Goal: Navigation & Orientation: Understand site structure

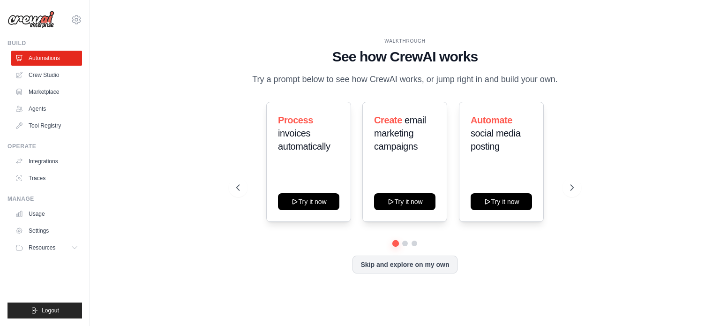
click at [40, 112] on link "Agents" at bounding box center [46, 108] width 71 height 15
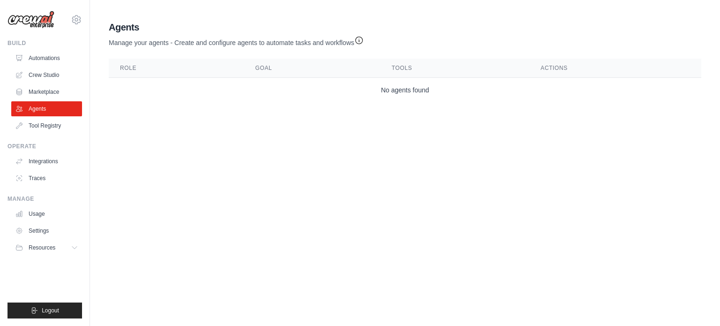
click at [157, 71] on th "Role" at bounding box center [176, 68] width 135 height 19
click at [43, 70] on link "Crew Studio" at bounding box center [47, 74] width 71 height 15
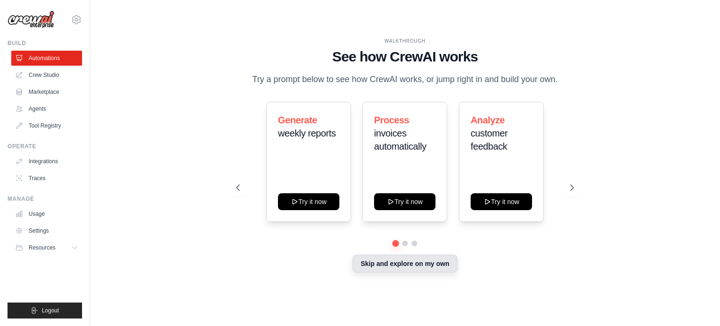
click at [431, 257] on button "Skip and explore on my own" at bounding box center [404, 263] width 104 height 18
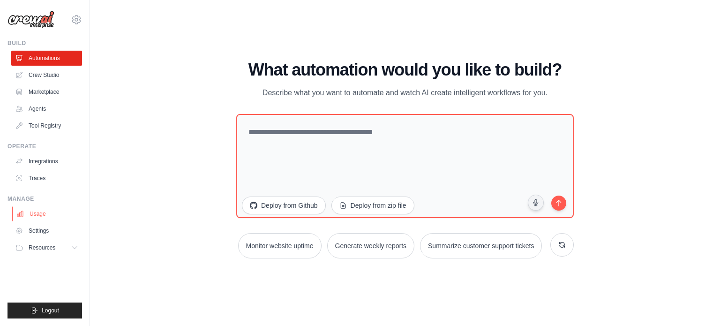
click at [47, 217] on link "Usage" at bounding box center [47, 213] width 71 height 15
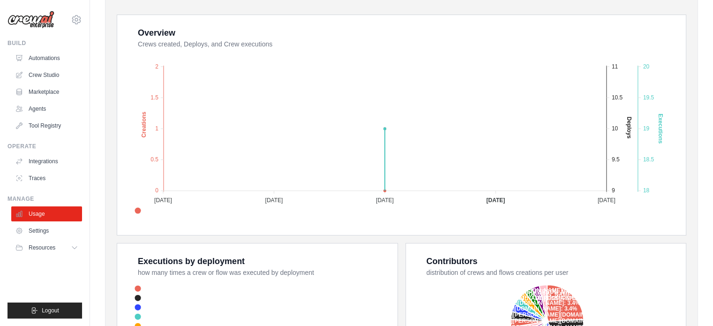
scroll to position [141, 0]
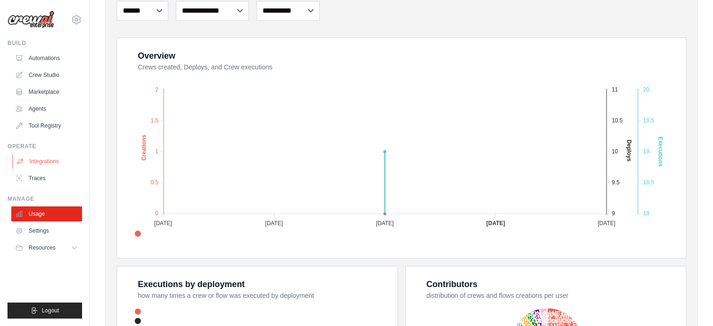
click at [45, 163] on link "Integrations" at bounding box center [47, 161] width 71 height 15
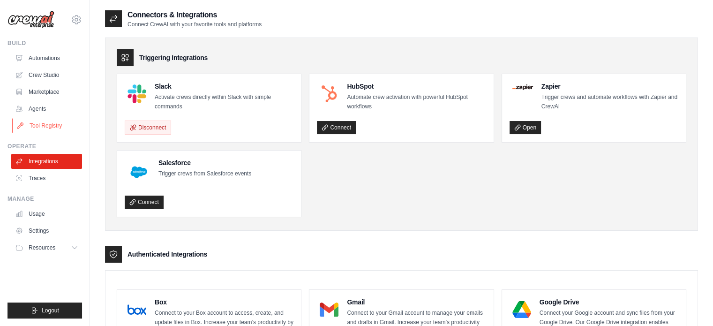
click at [32, 124] on link "Tool Registry" at bounding box center [47, 125] width 71 height 15
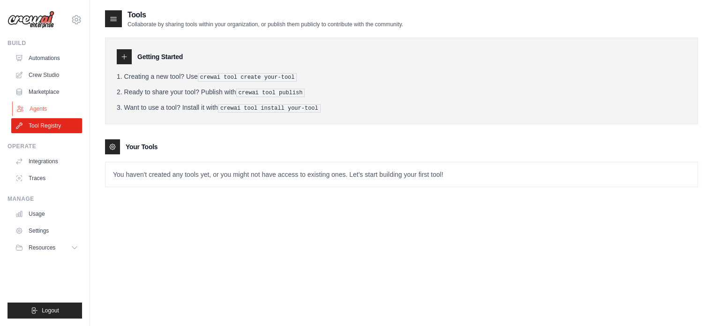
click at [36, 110] on link "Agents" at bounding box center [47, 108] width 71 height 15
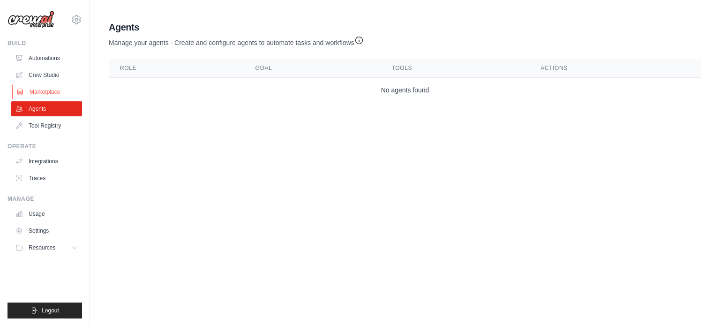
click at [39, 90] on link "Marketplace" at bounding box center [47, 91] width 71 height 15
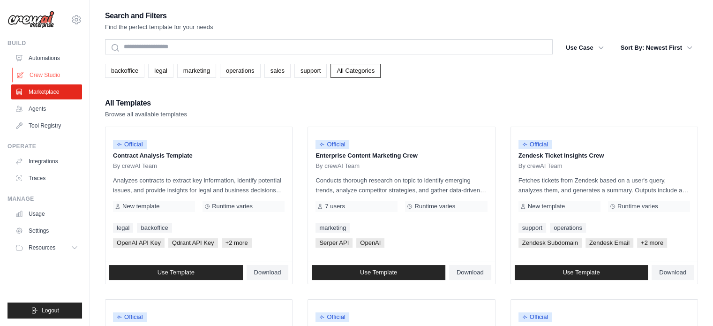
click at [44, 76] on link "Crew Studio" at bounding box center [47, 74] width 71 height 15
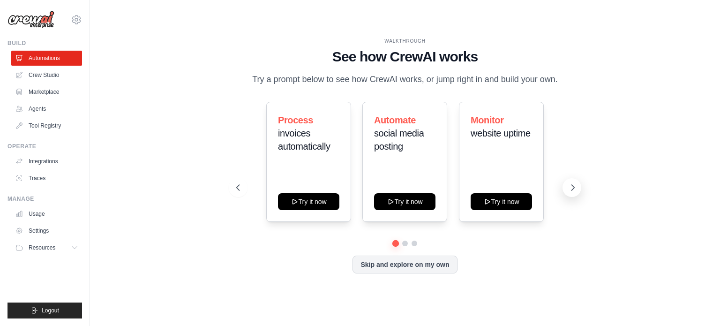
click at [576, 185] on icon at bounding box center [572, 187] width 9 height 9
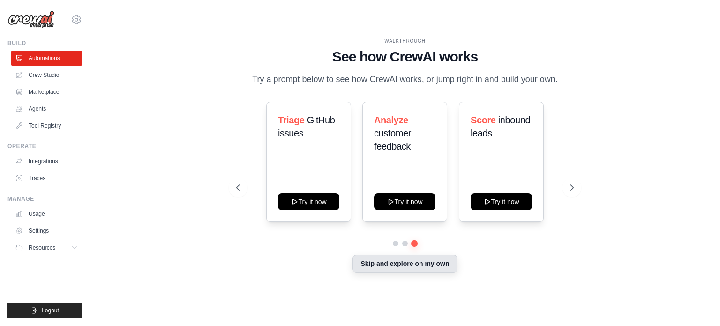
click at [394, 258] on button "Skip and explore on my own" at bounding box center [404, 263] width 104 height 18
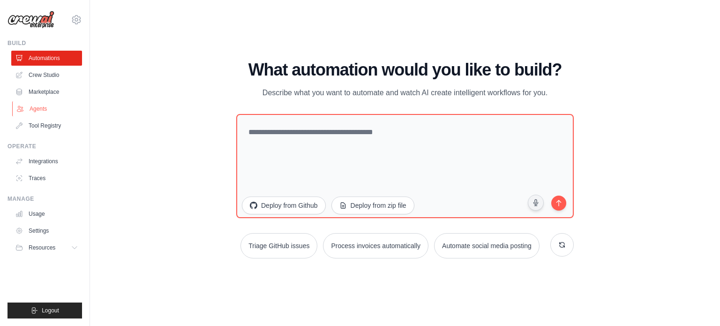
click at [41, 105] on link "Agents" at bounding box center [47, 108] width 71 height 15
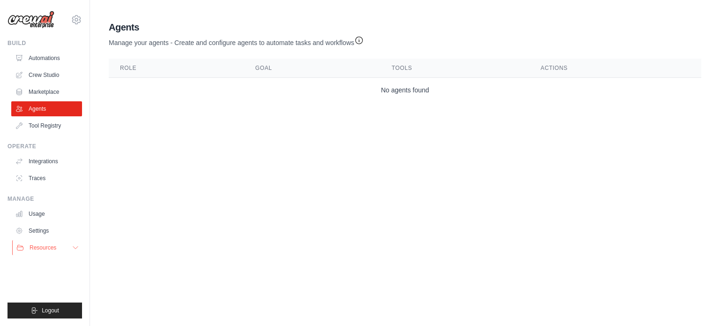
click at [54, 246] on span "Resources" at bounding box center [43, 247] width 27 height 7
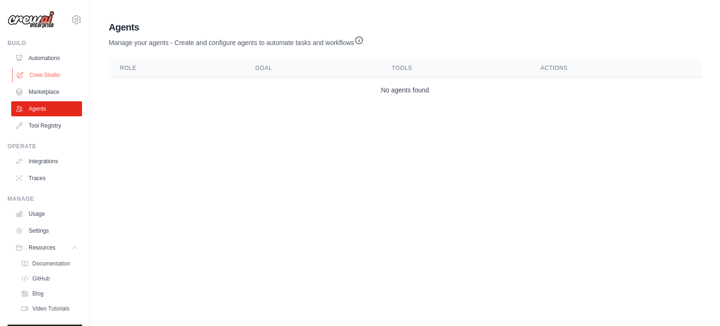
click at [51, 77] on link "Crew Studio" at bounding box center [47, 74] width 71 height 15
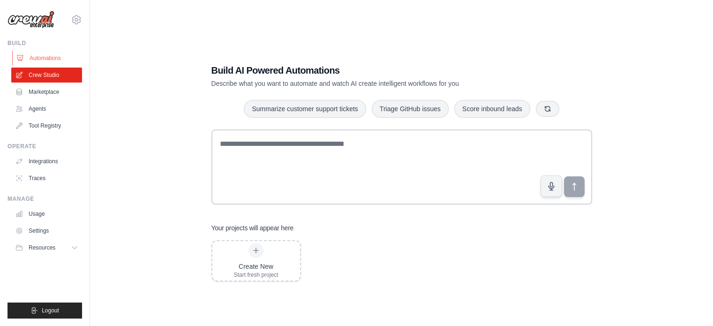
click at [37, 58] on link "Automations" at bounding box center [47, 58] width 71 height 15
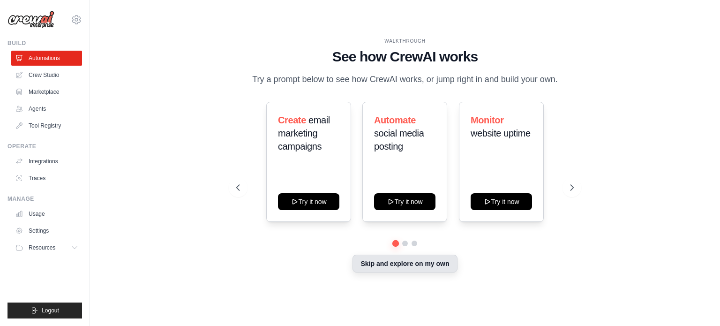
click at [379, 267] on button "Skip and explore on my own" at bounding box center [404, 263] width 104 height 18
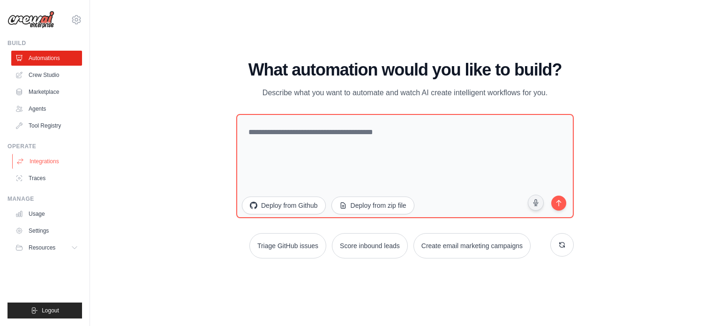
click at [49, 163] on link "Integrations" at bounding box center [47, 161] width 71 height 15
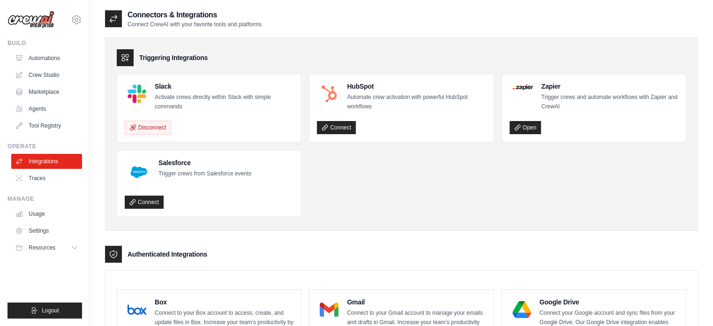
click at [44, 180] on link "Traces" at bounding box center [46, 178] width 71 height 15
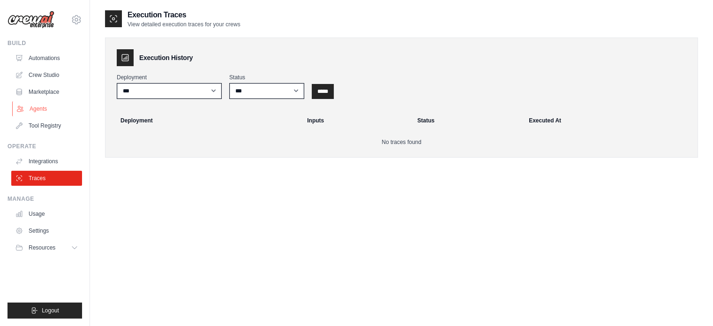
click at [41, 111] on link "Agents" at bounding box center [47, 108] width 71 height 15
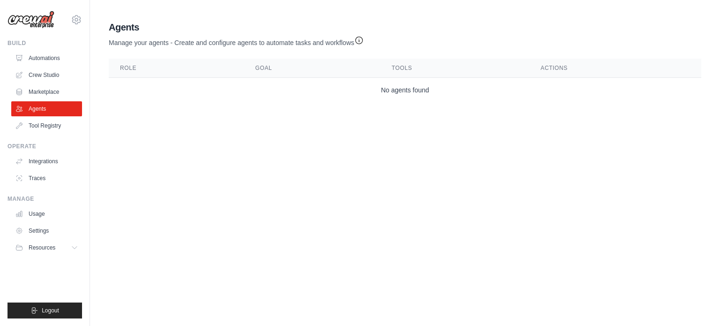
click at [0, 274] on div "[PERSON_NAME][EMAIL_ADDRESS][PERSON_NAME][DOMAIN_NAME] Settings Build Automatio…" at bounding box center [45, 163] width 90 height 326
click at [30, 59] on link "Automations" at bounding box center [47, 58] width 71 height 15
